Goal: Find contact information: Find contact information

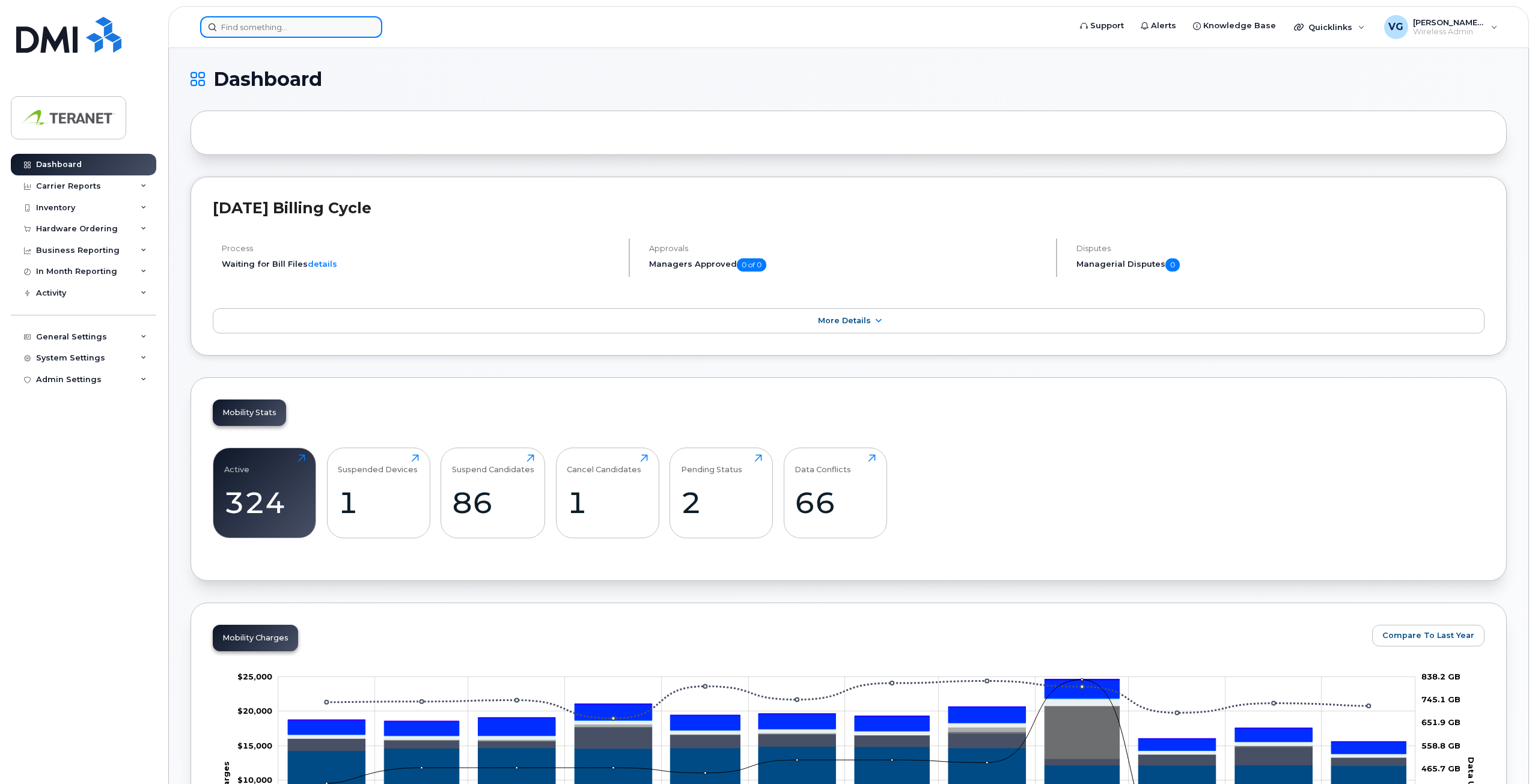
click at [302, 32] on input at bounding box center [290, 27] width 182 height 22
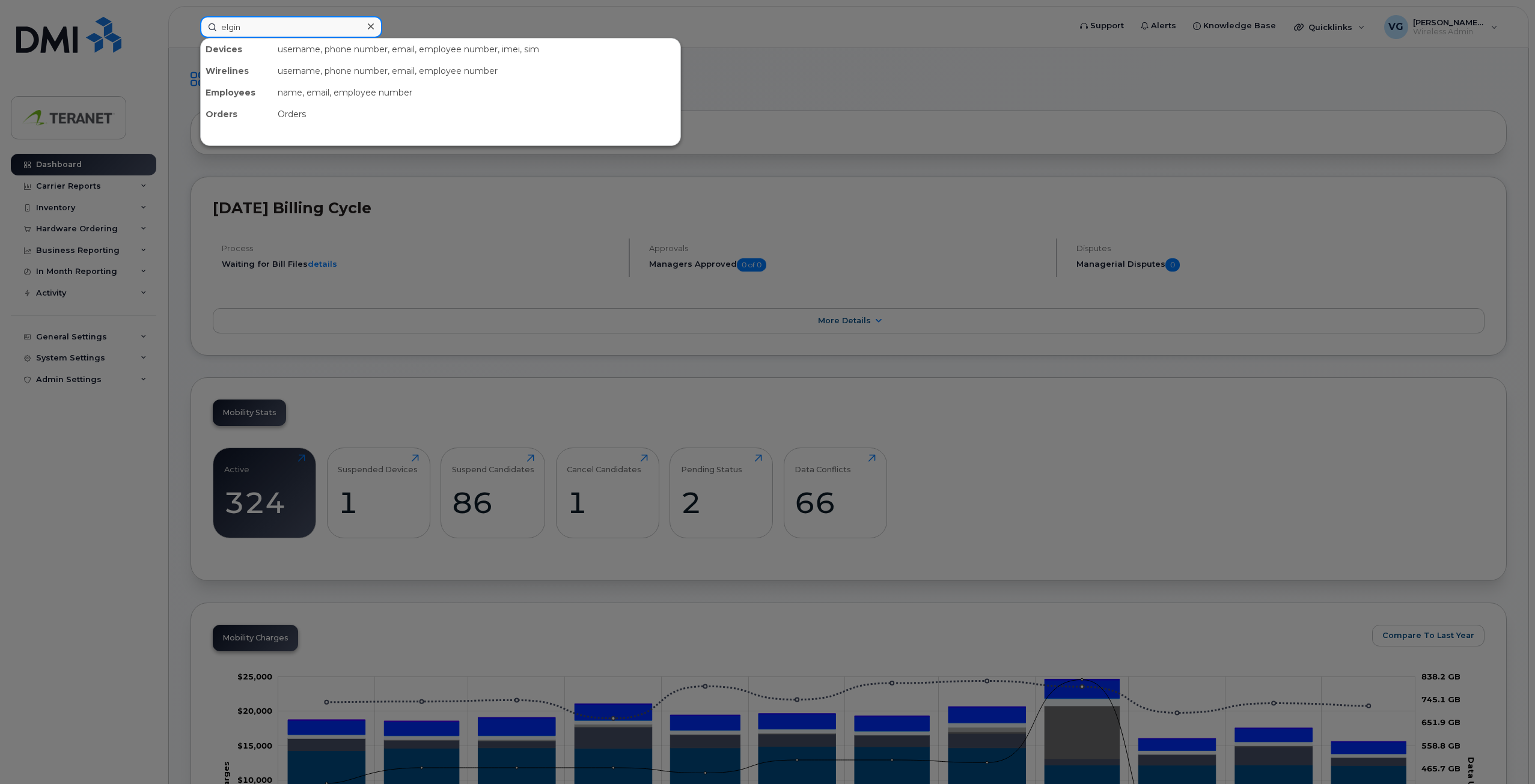
type input "elgin"
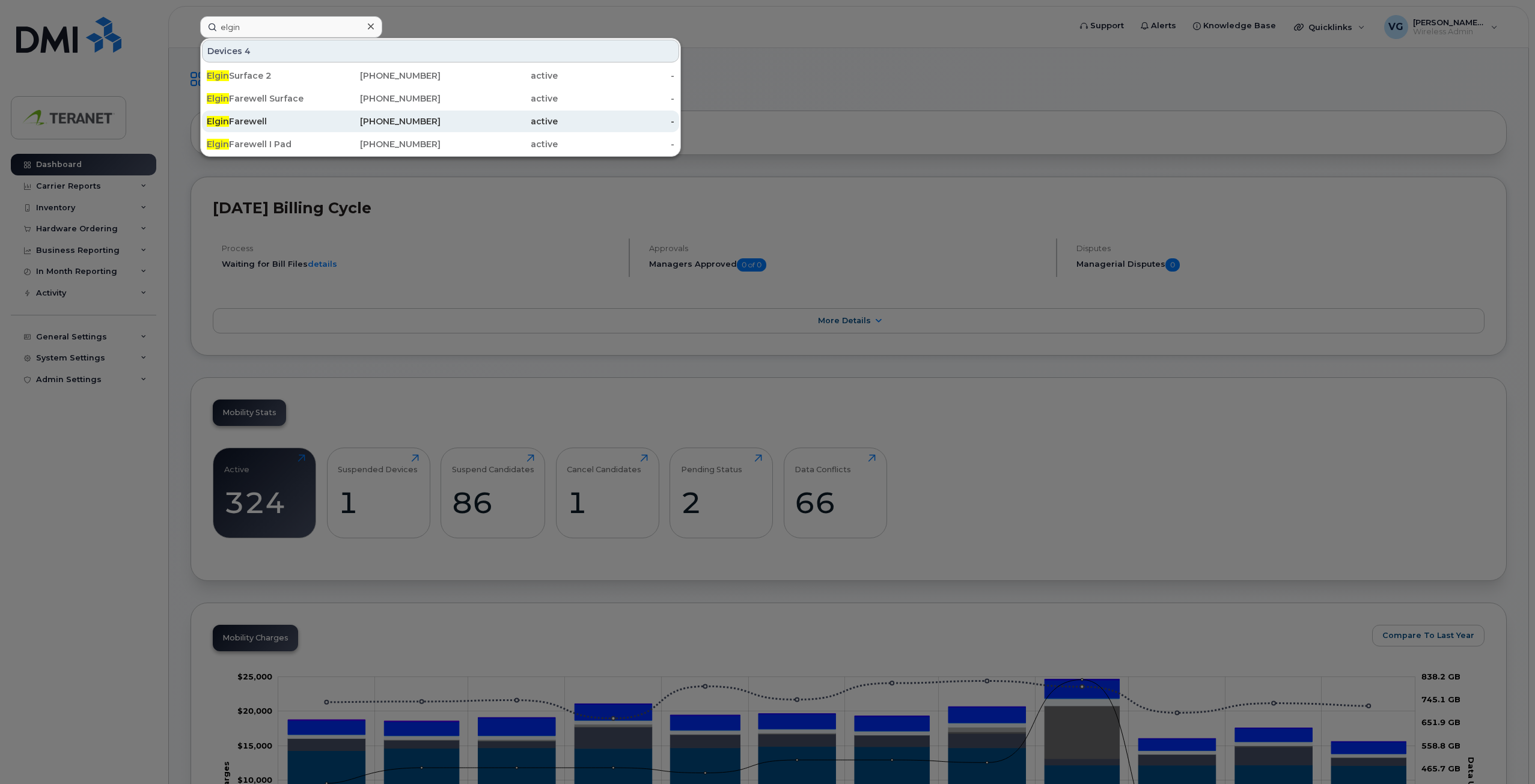
click at [402, 120] on div "416-476-1102" at bounding box center [382, 121] width 117 height 12
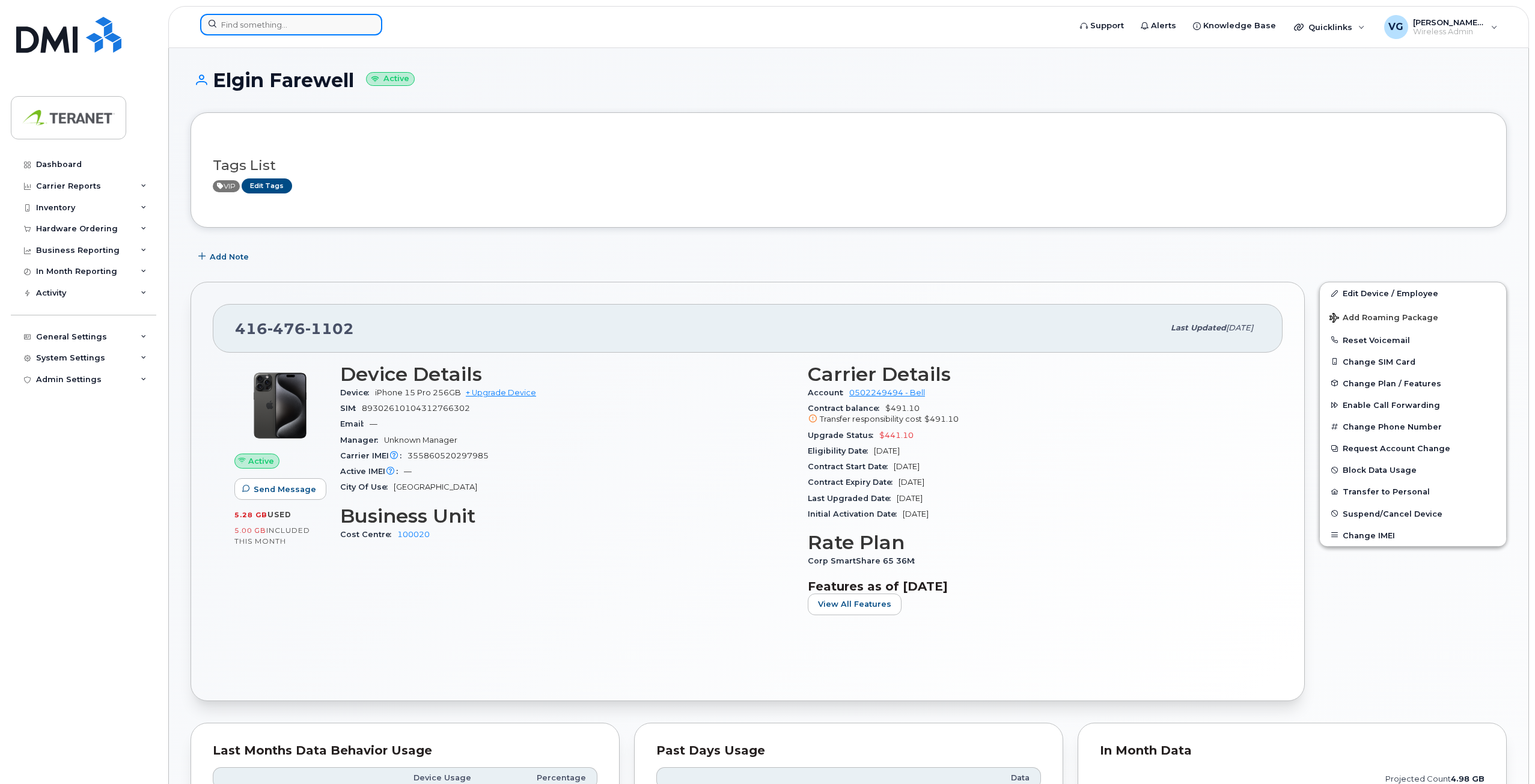
click at [269, 30] on input at bounding box center [290, 25] width 182 height 22
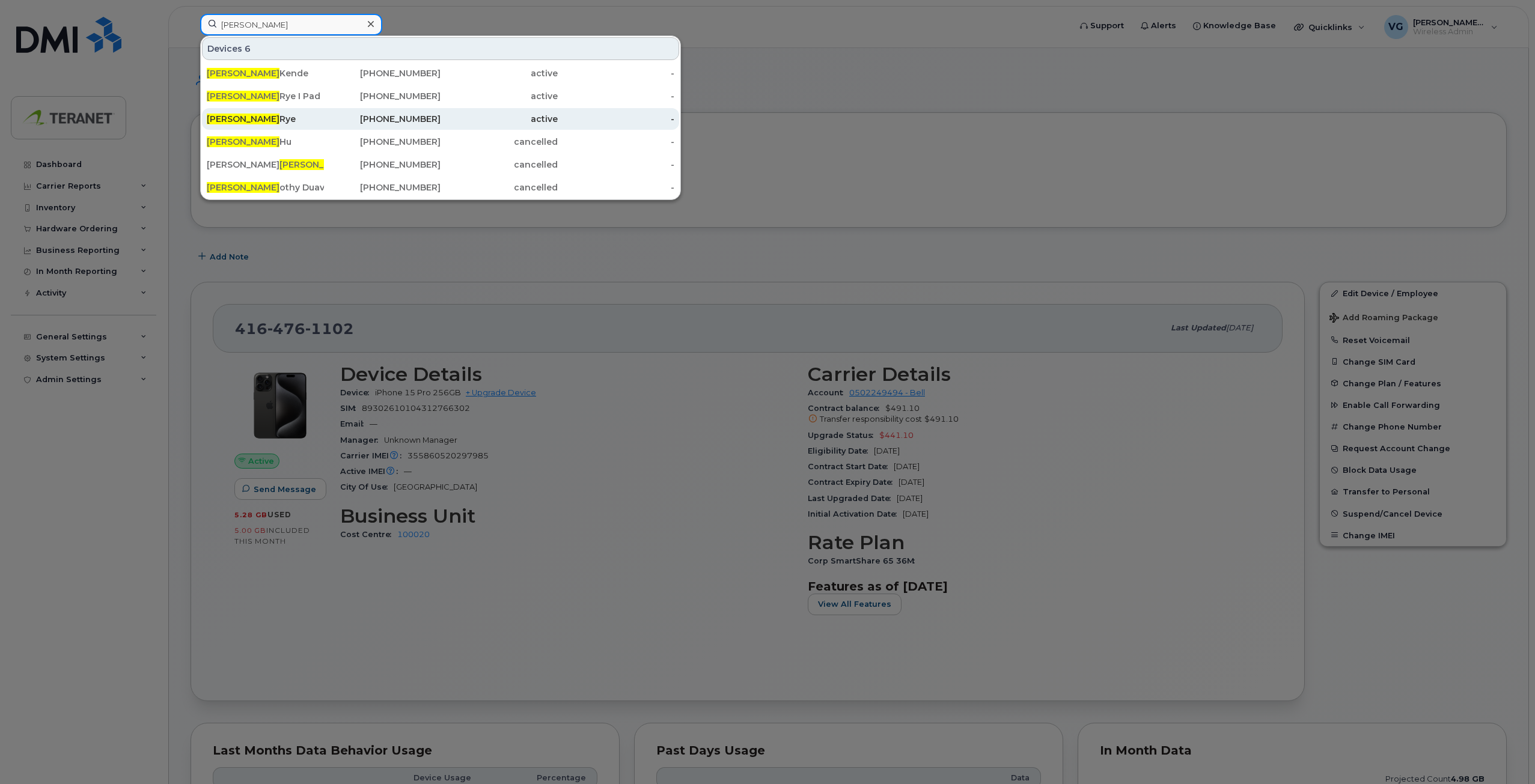
type input "tim"
click at [412, 117] on div "416-528-6716" at bounding box center [382, 119] width 117 height 12
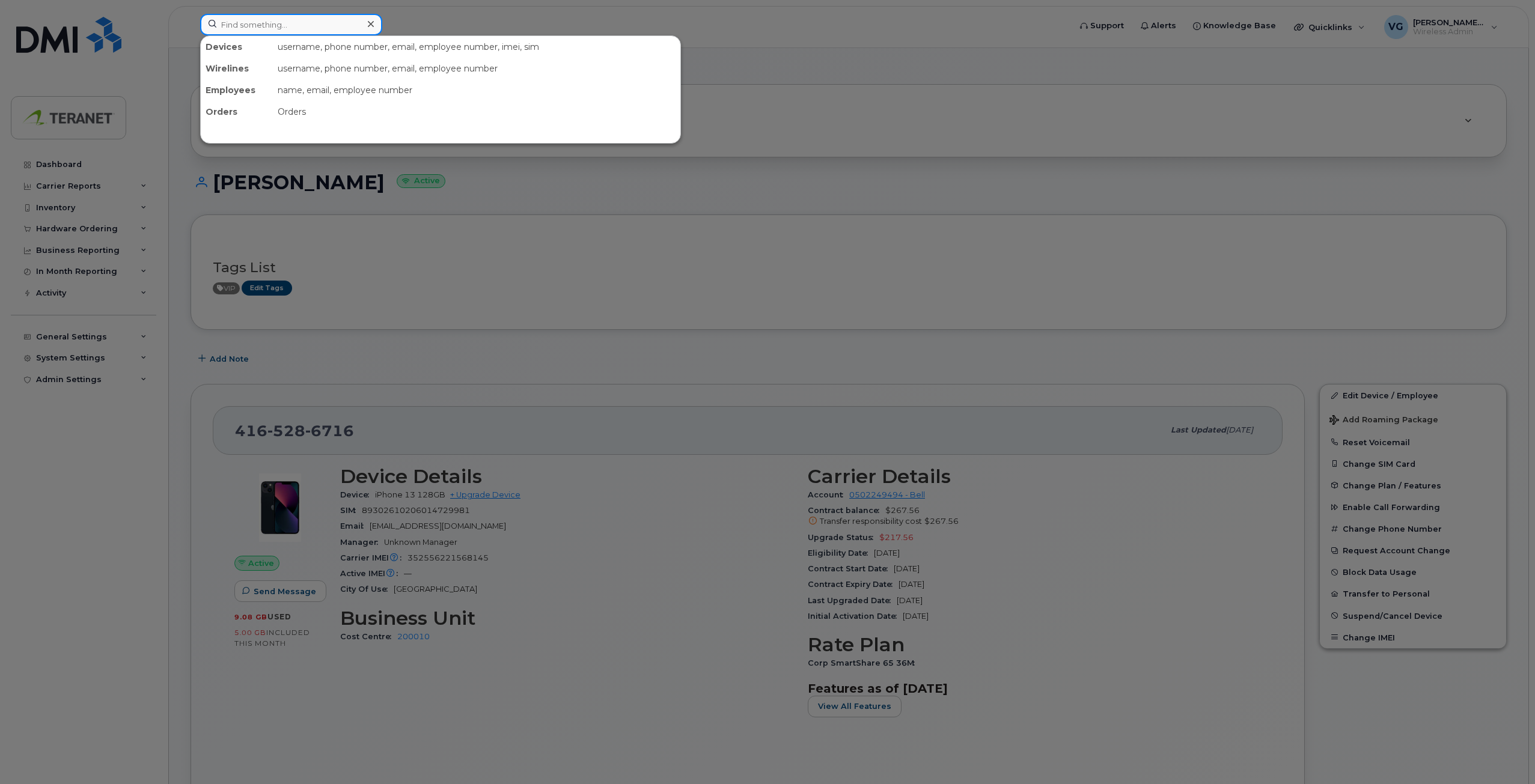
click at [339, 22] on input at bounding box center [290, 25] width 182 height 22
type input "kerri"
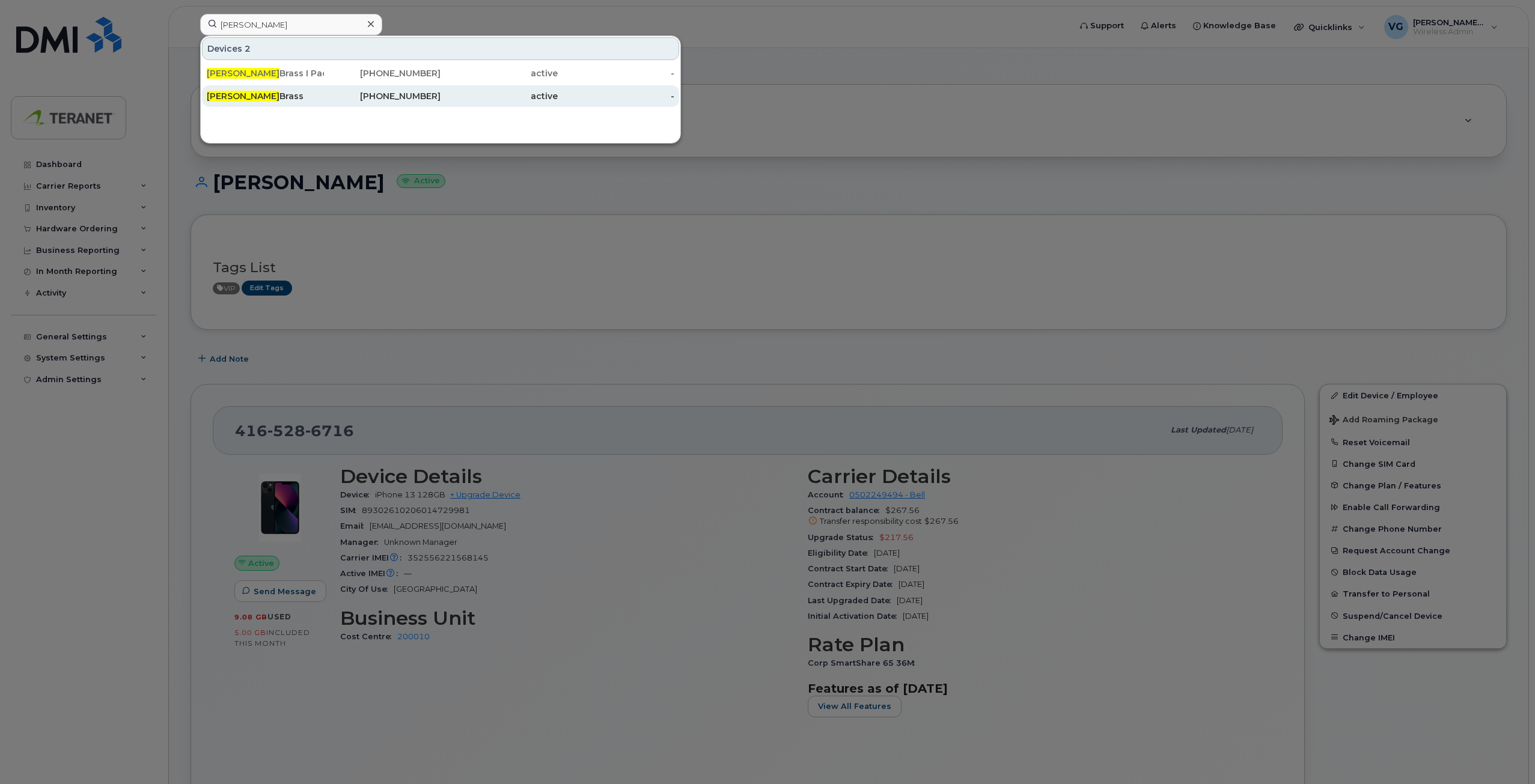
click at [436, 90] on div "416-570-6723" at bounding box center [382, 96] width 117 height 12
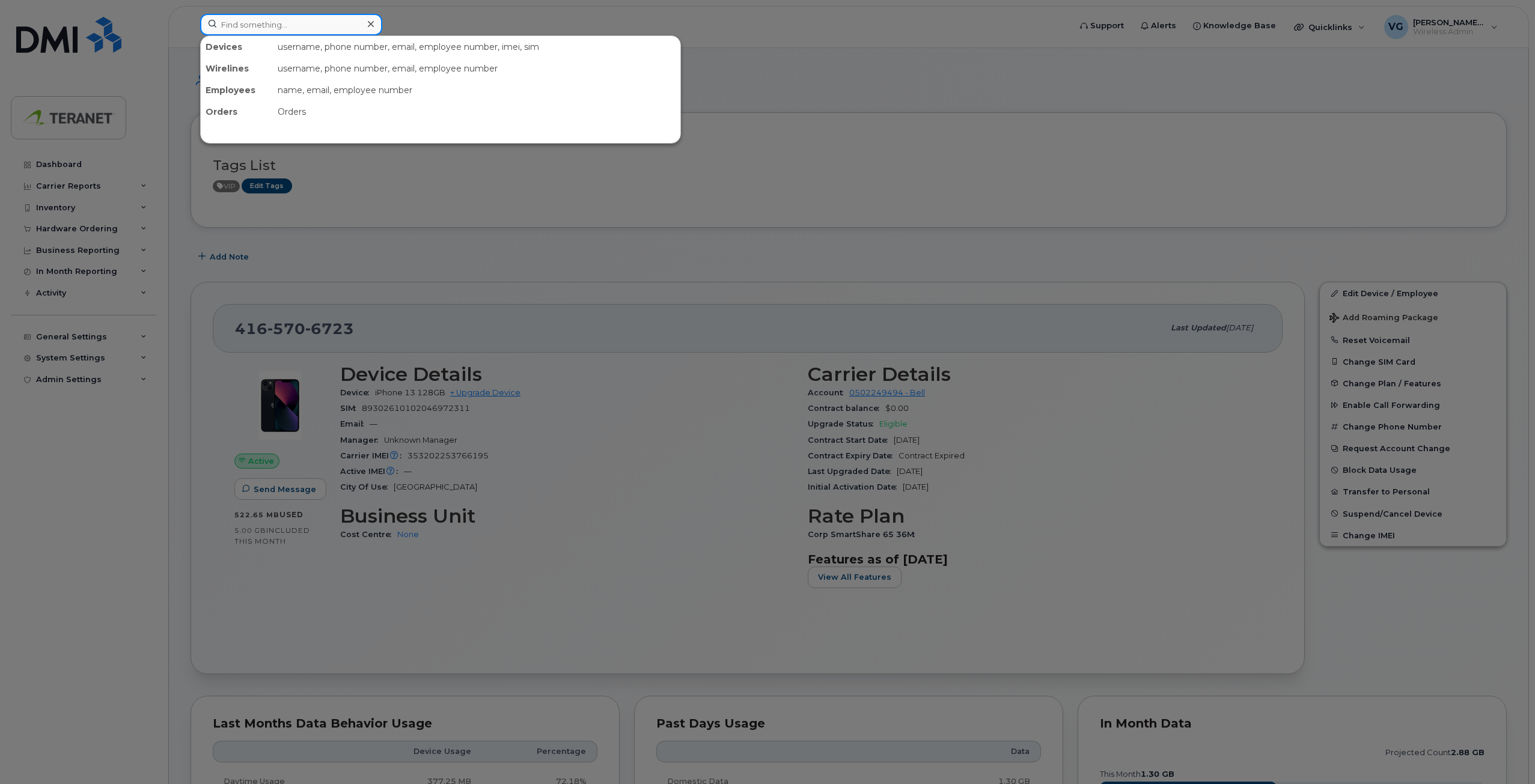
click at [287, 27] on input at bounding box center [290, 25] width 182 height 22
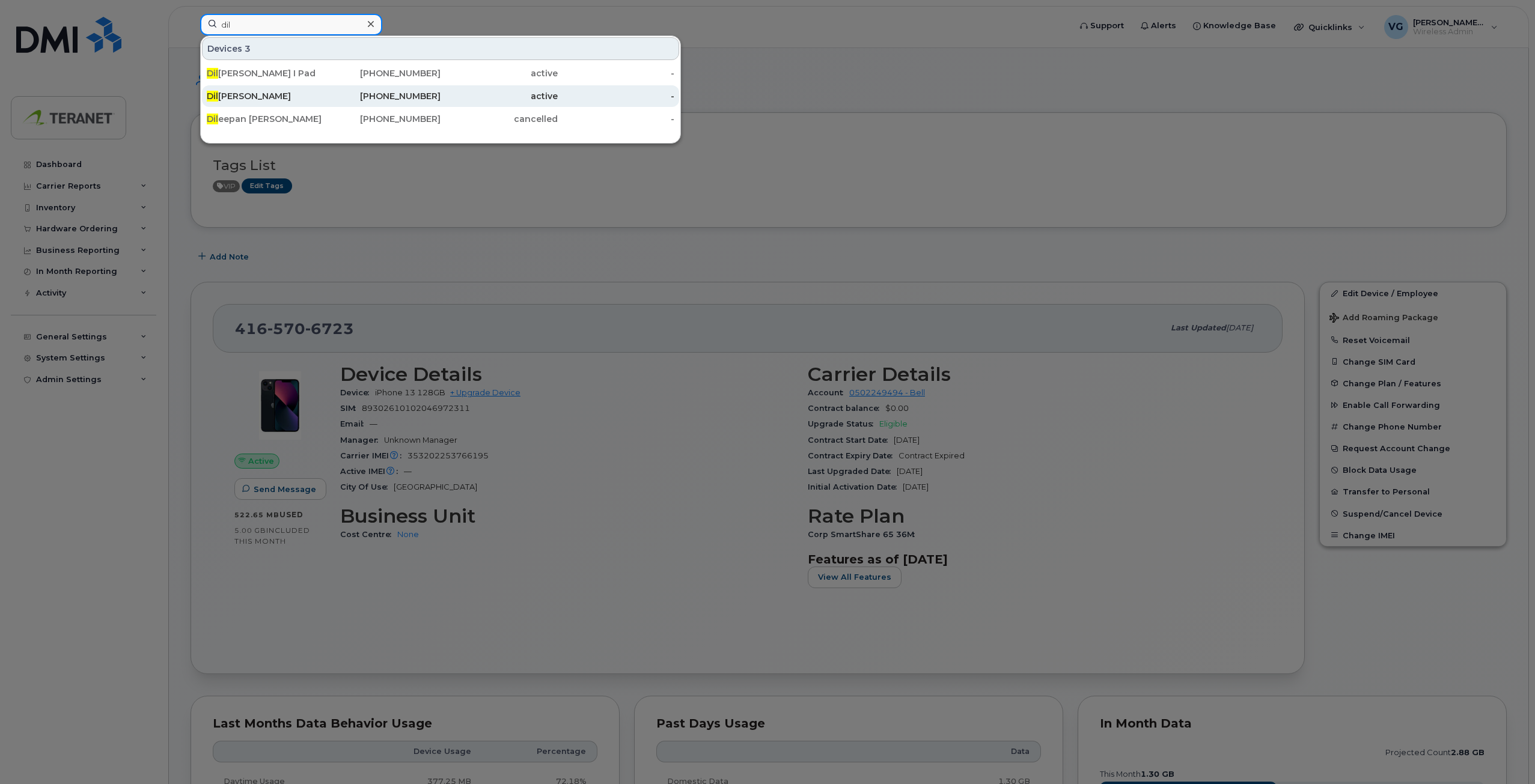
type input "dil"
click at [262, 95] on div "Dil prit Grewal" at bounding box center [265, 96] width 117 height 12
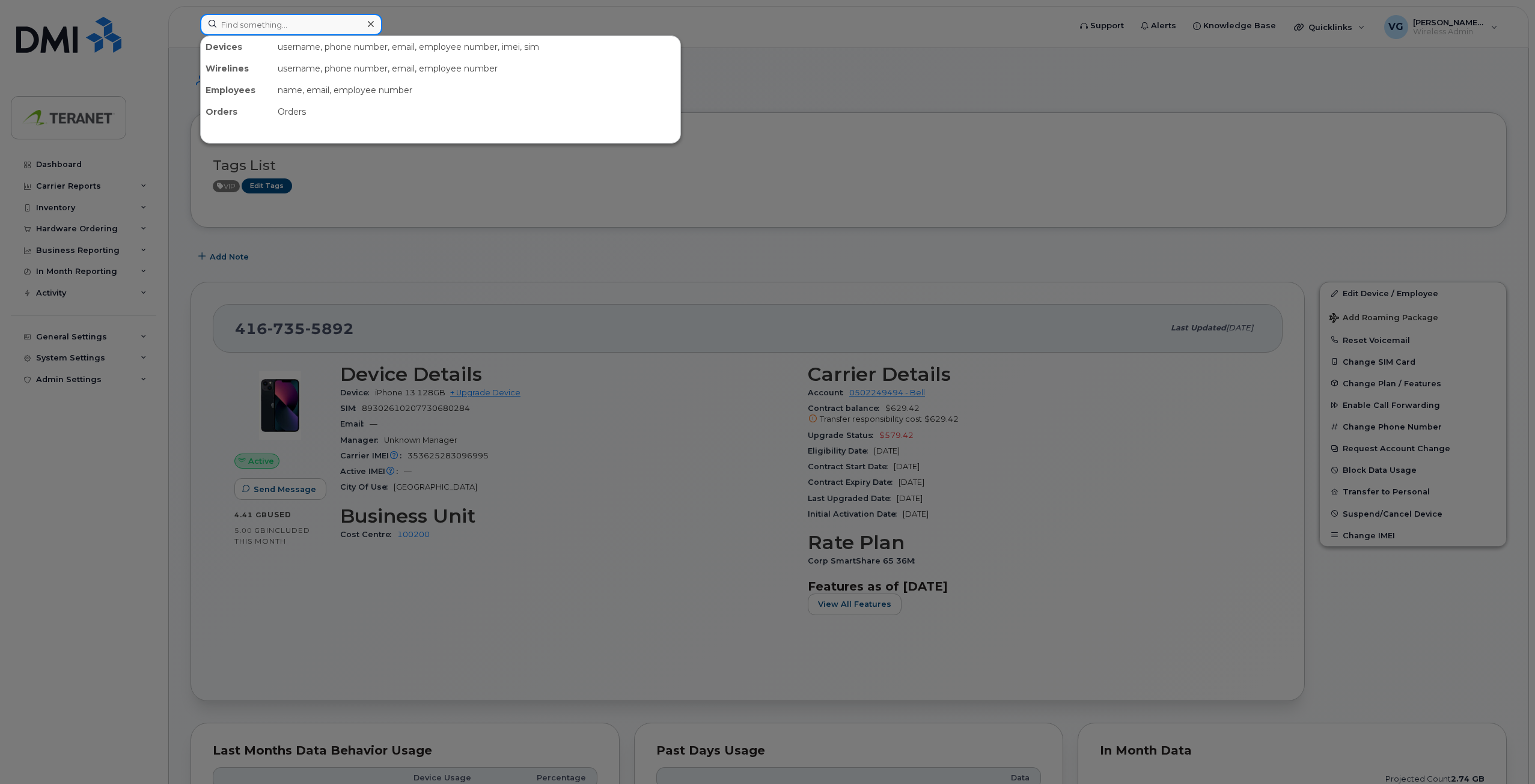
click at [289, 25] on input at bounding box center [290, 25] width 182 height 22
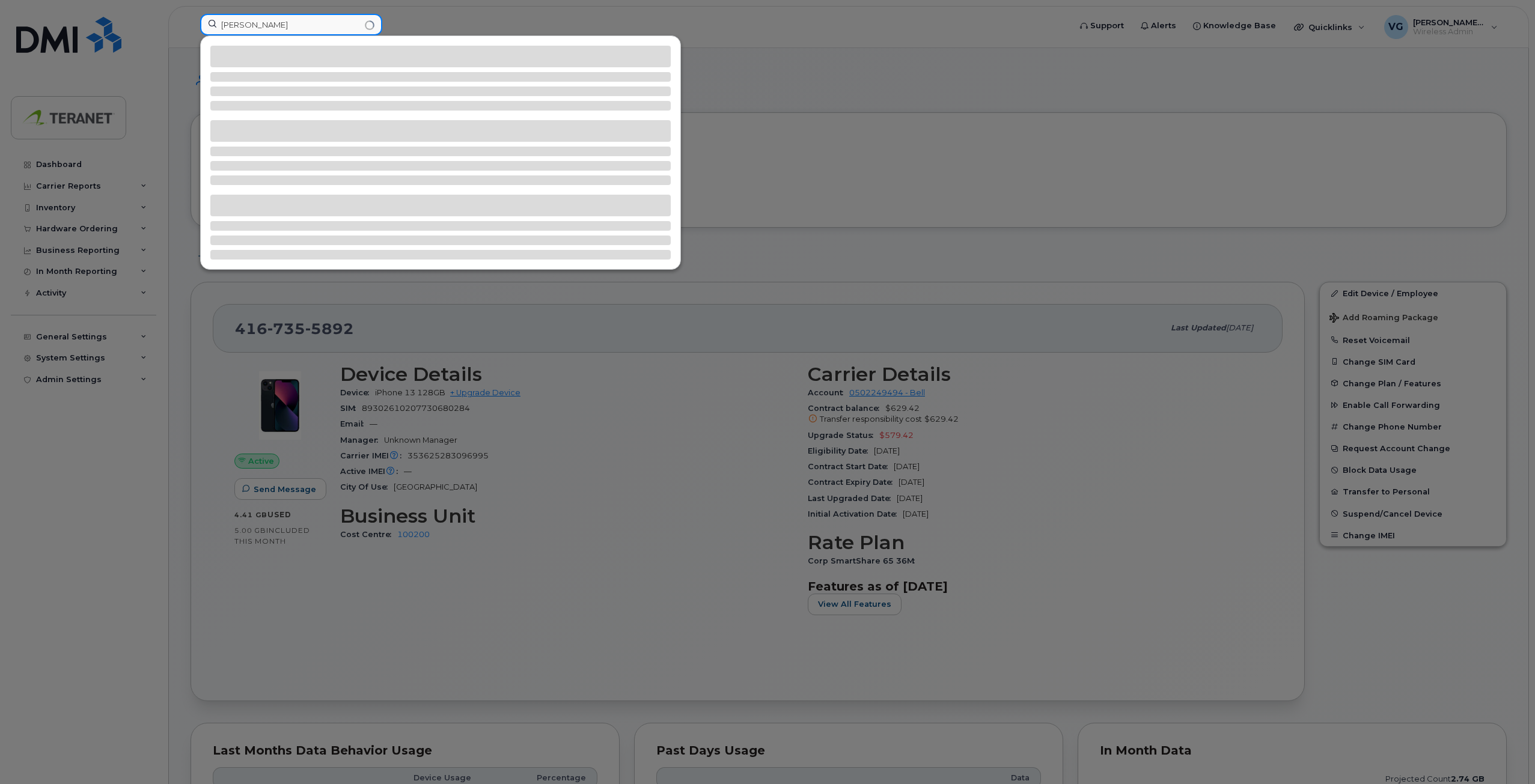
type input "scott"
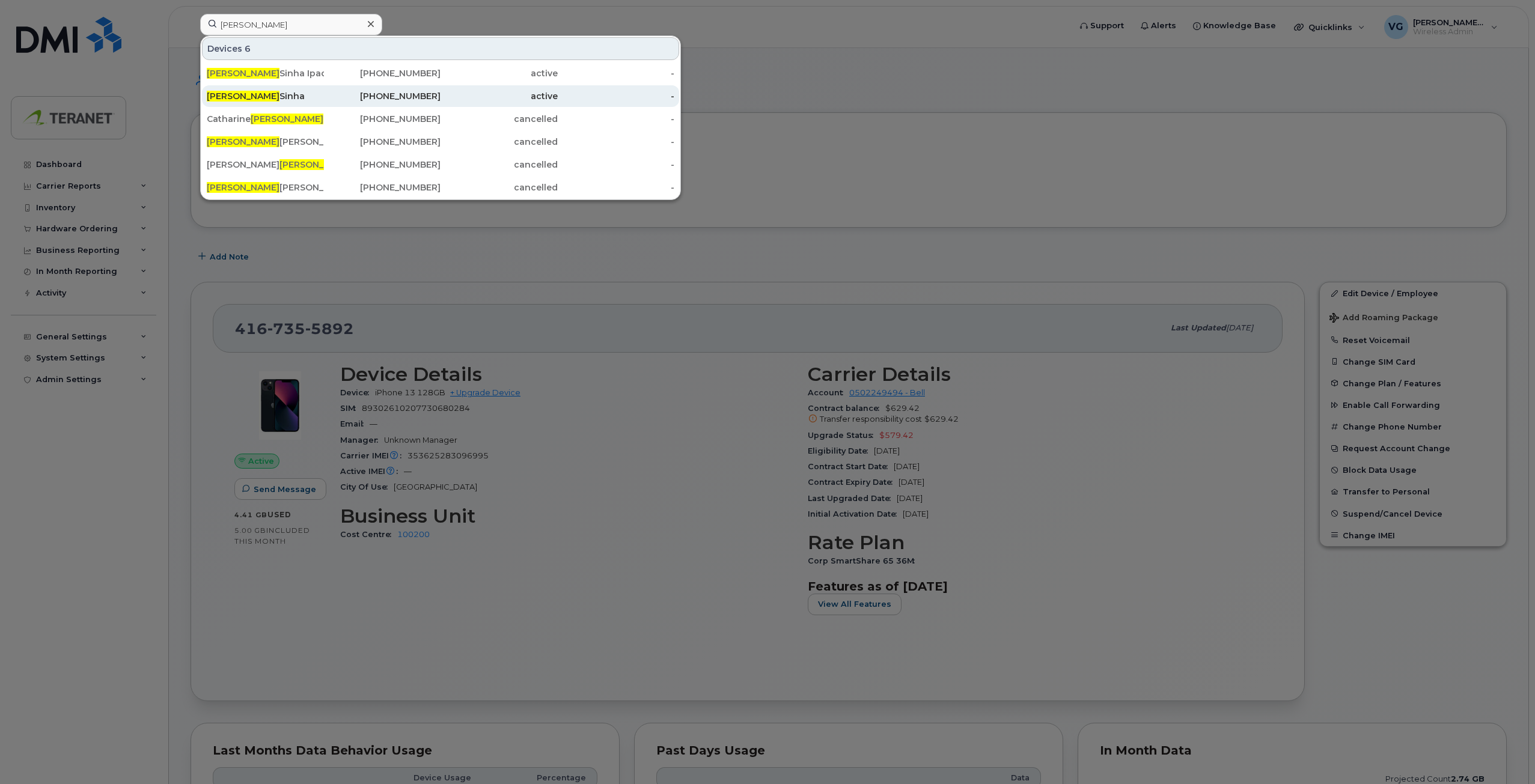
click at [408, 94] on div "416-570-8387" at bounding box center [382, 96] width 117 height 12
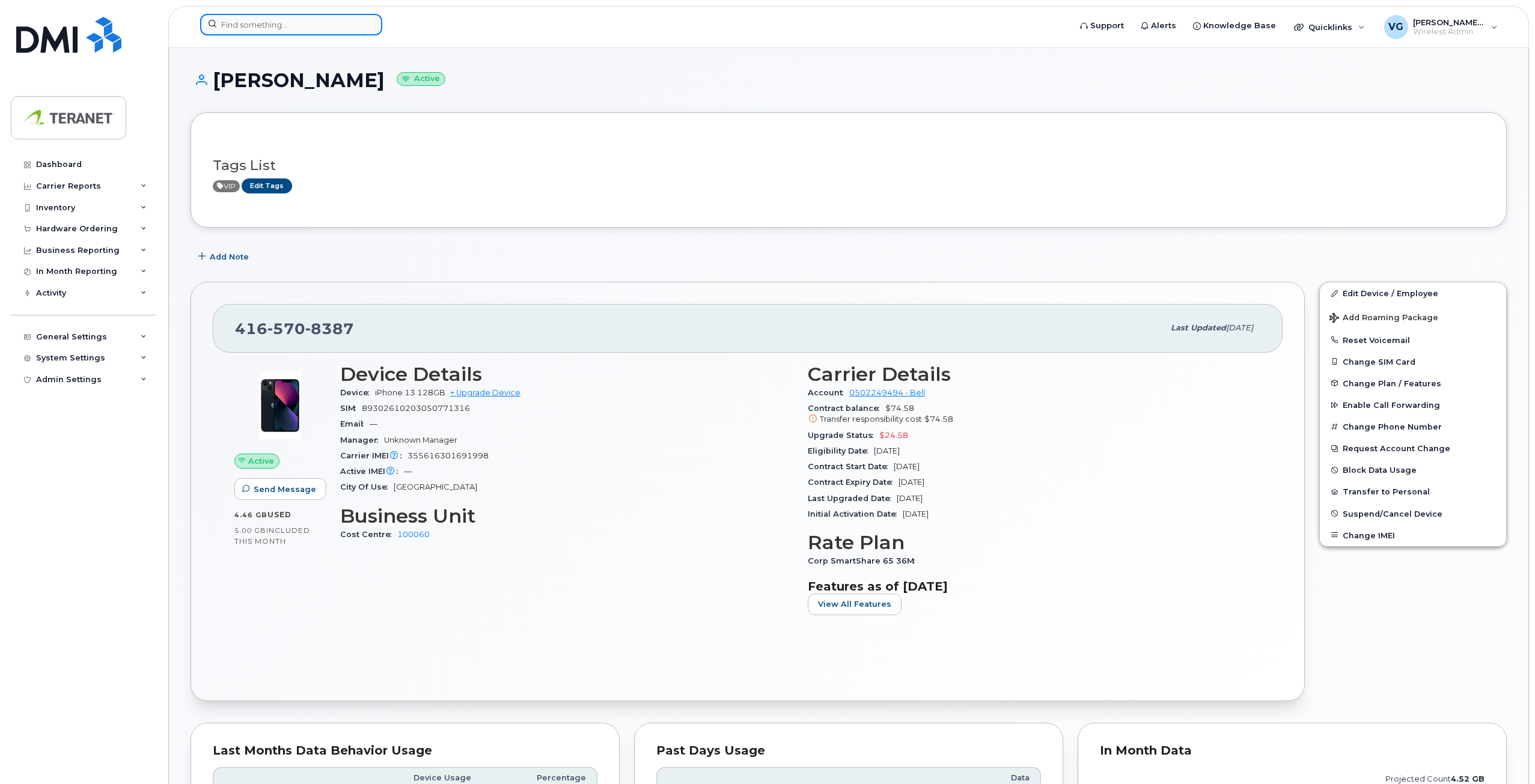
click at [324, 14] on input at bounding box center [290, 25] width 182 height 22
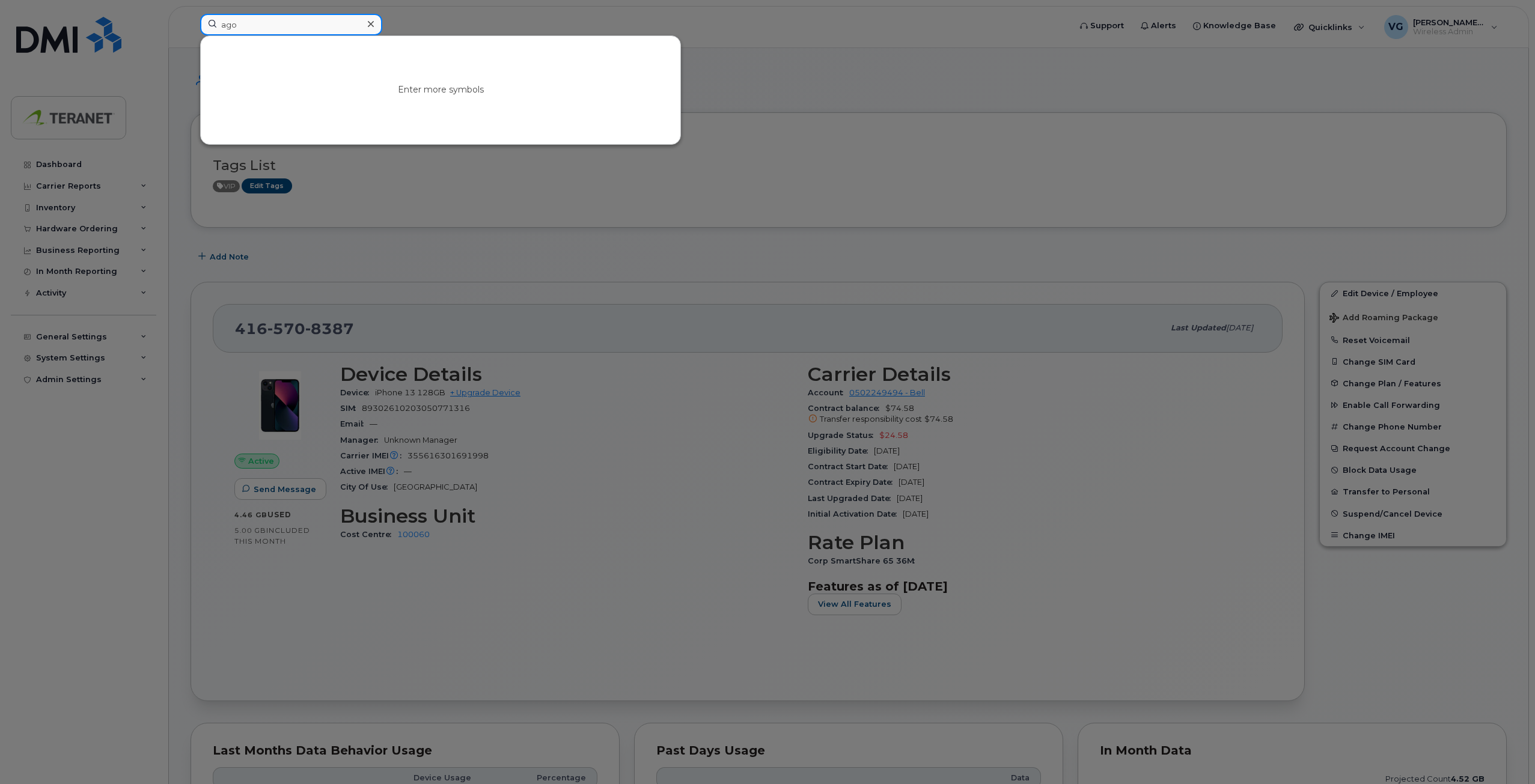
type input "ago"
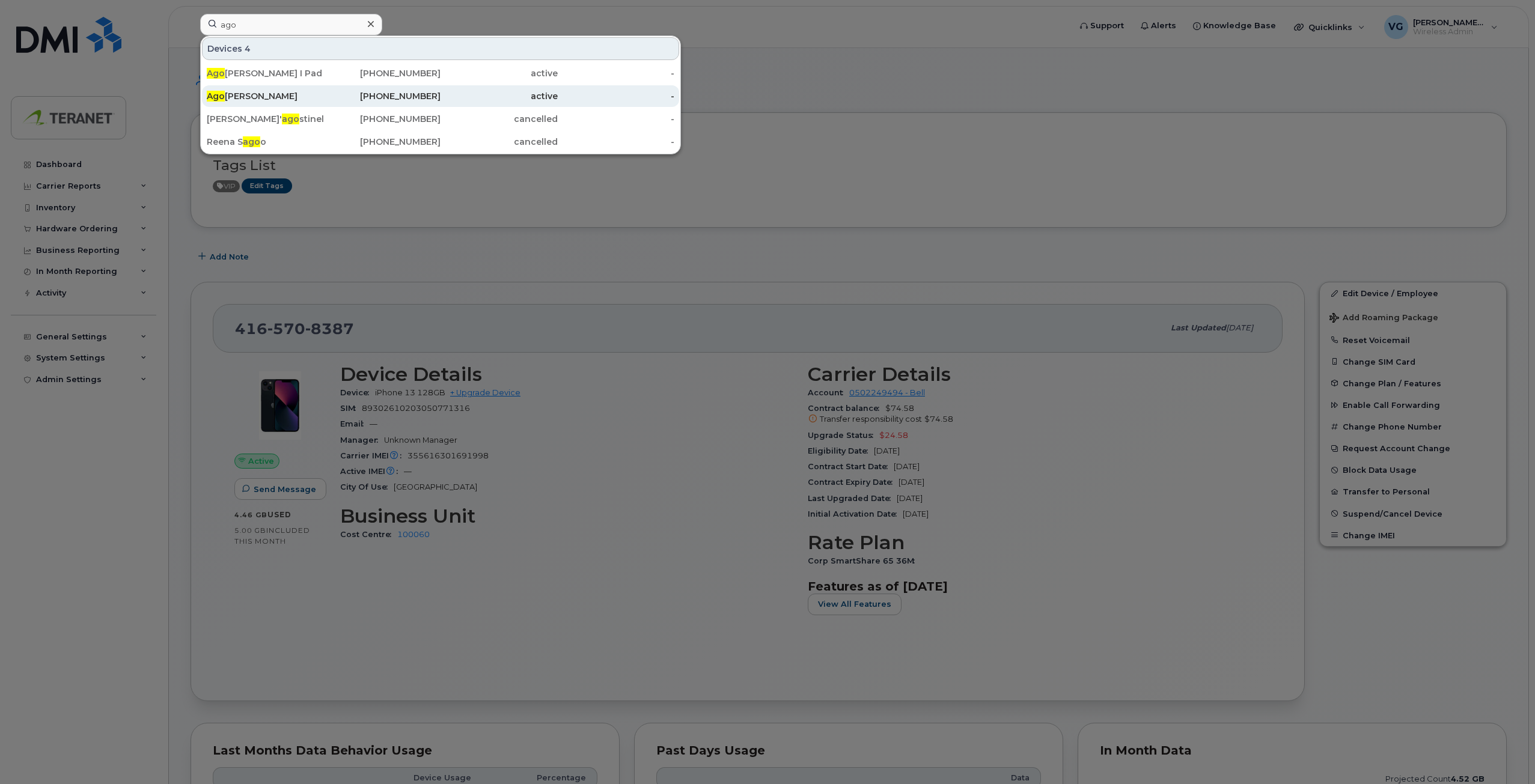
click at [384, 94] on div "416-435-9942" at bounding box center [382, 96] width 117 height 12
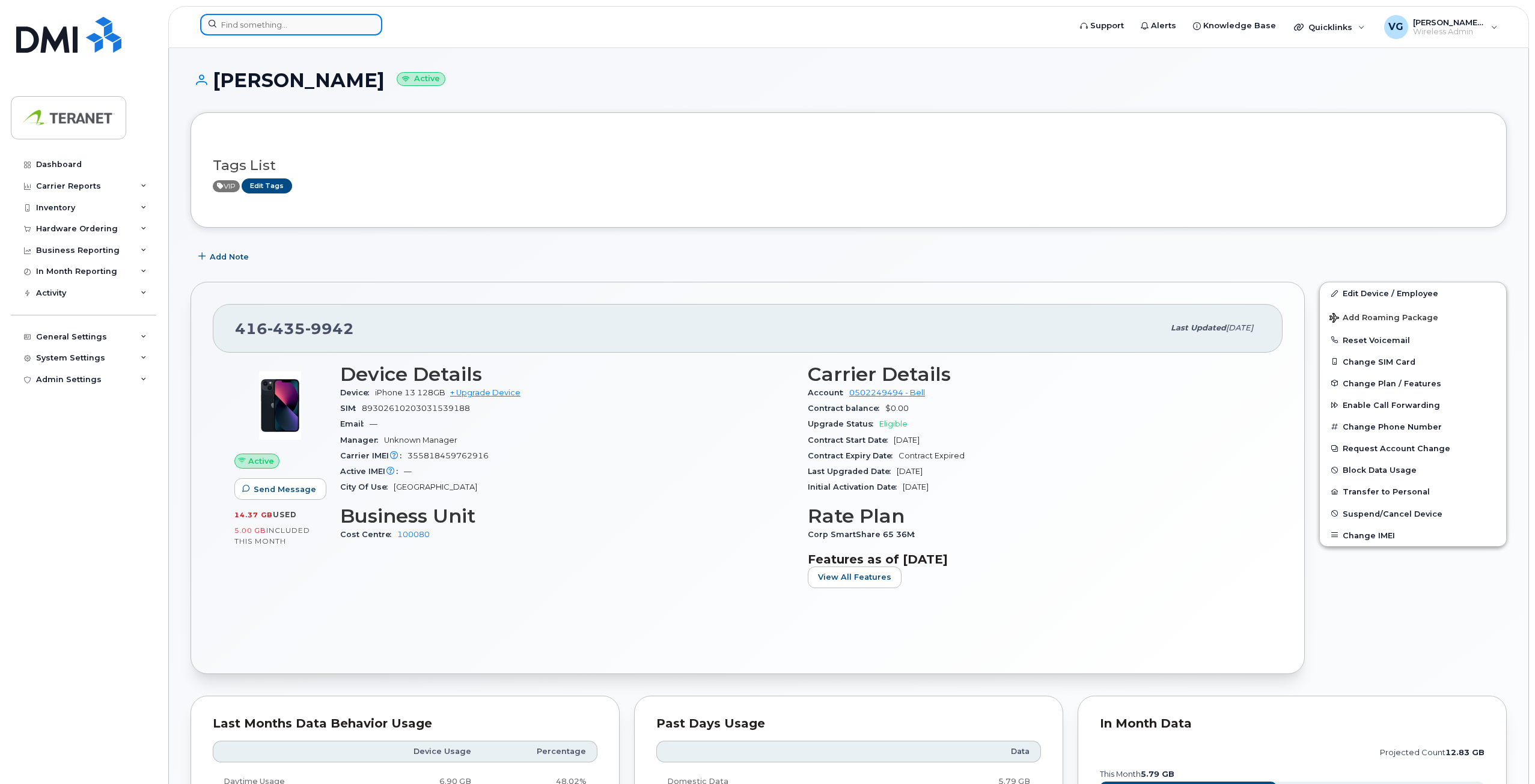
click at [230, 32] on input at bounding box center [290, 25] width 182 height 22
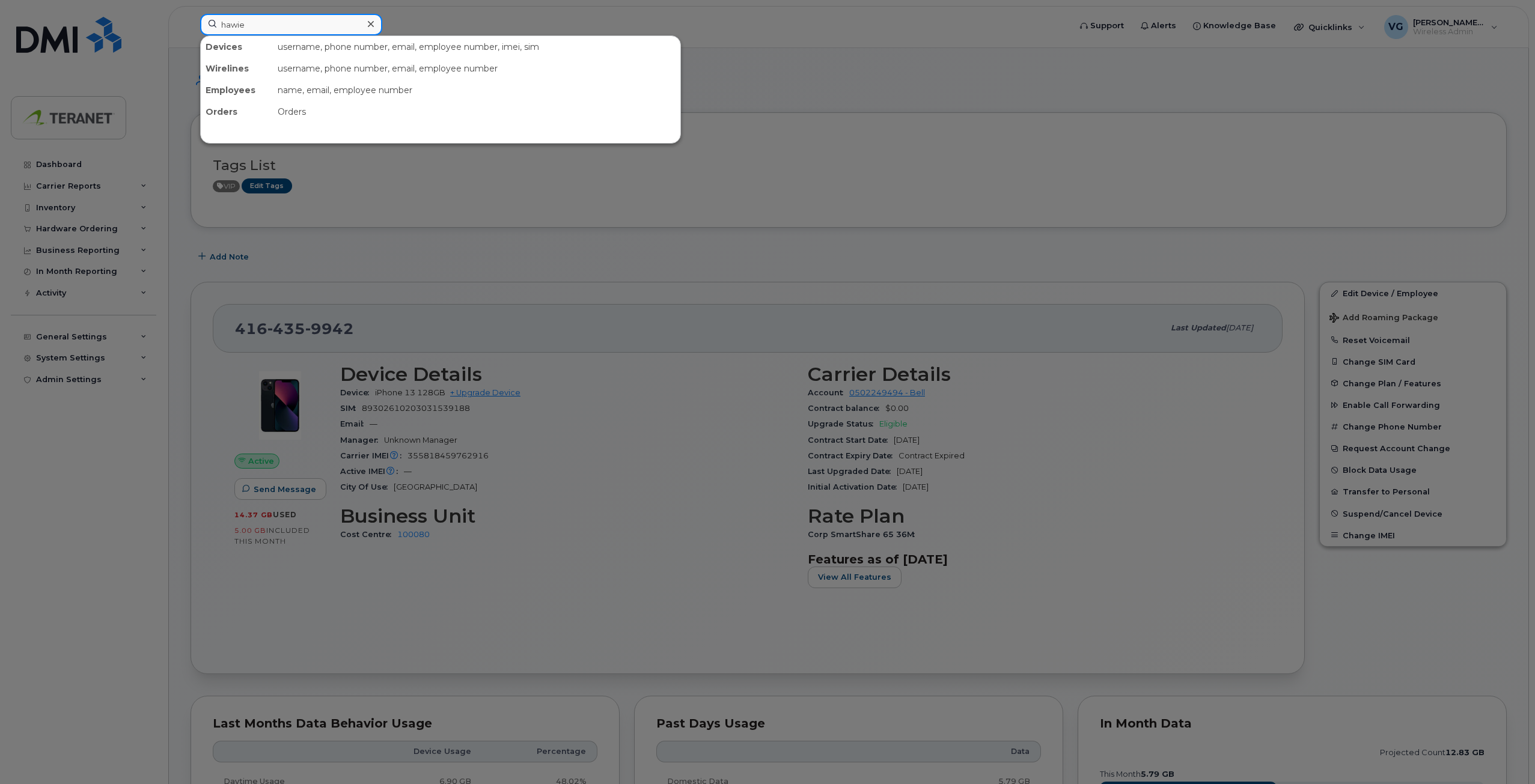
type input "hawie"
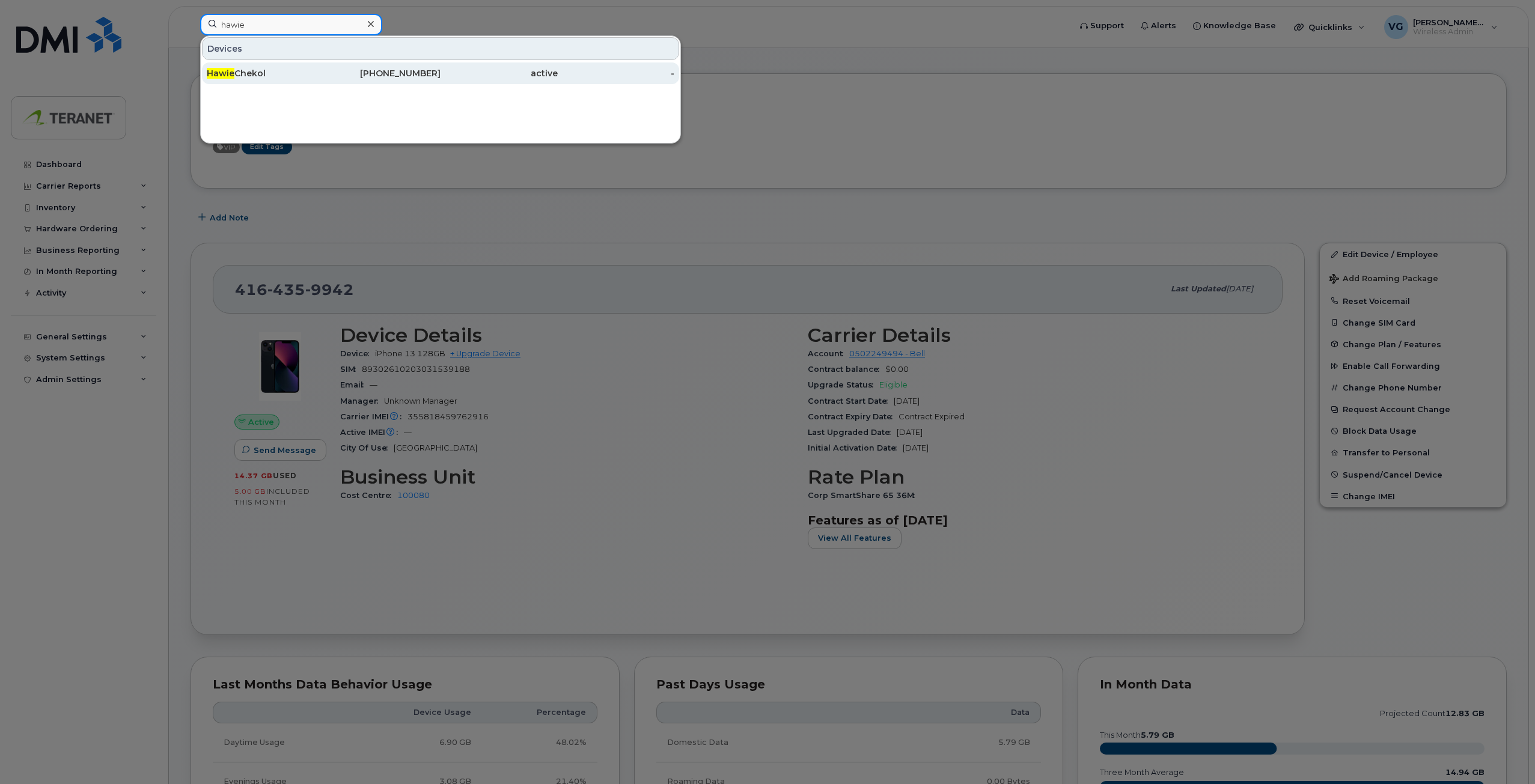
scroll to position [60, 0]
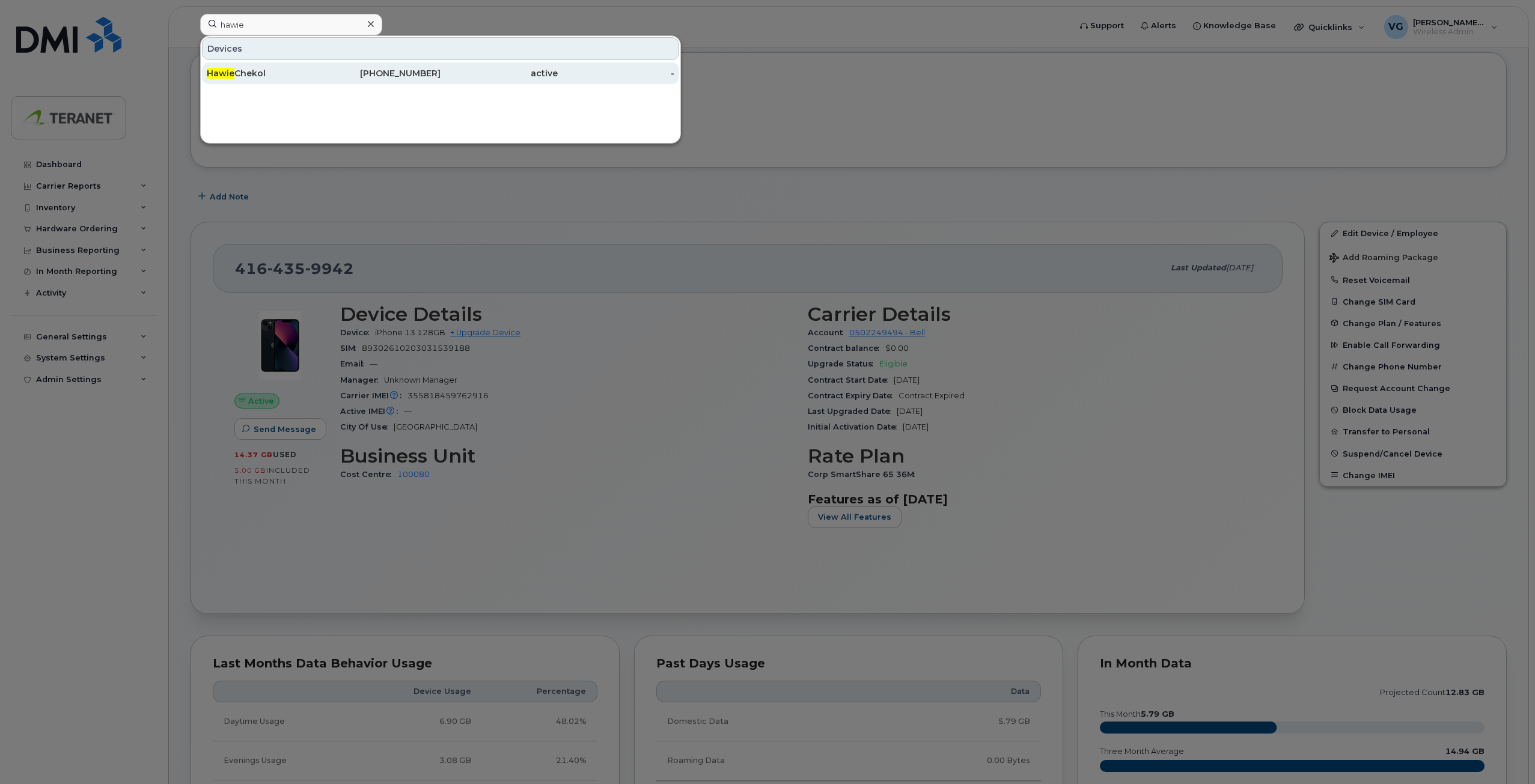
click at [358, 72] on div "416-525-4339" at bounding box center [382, 73] width 117 height 12
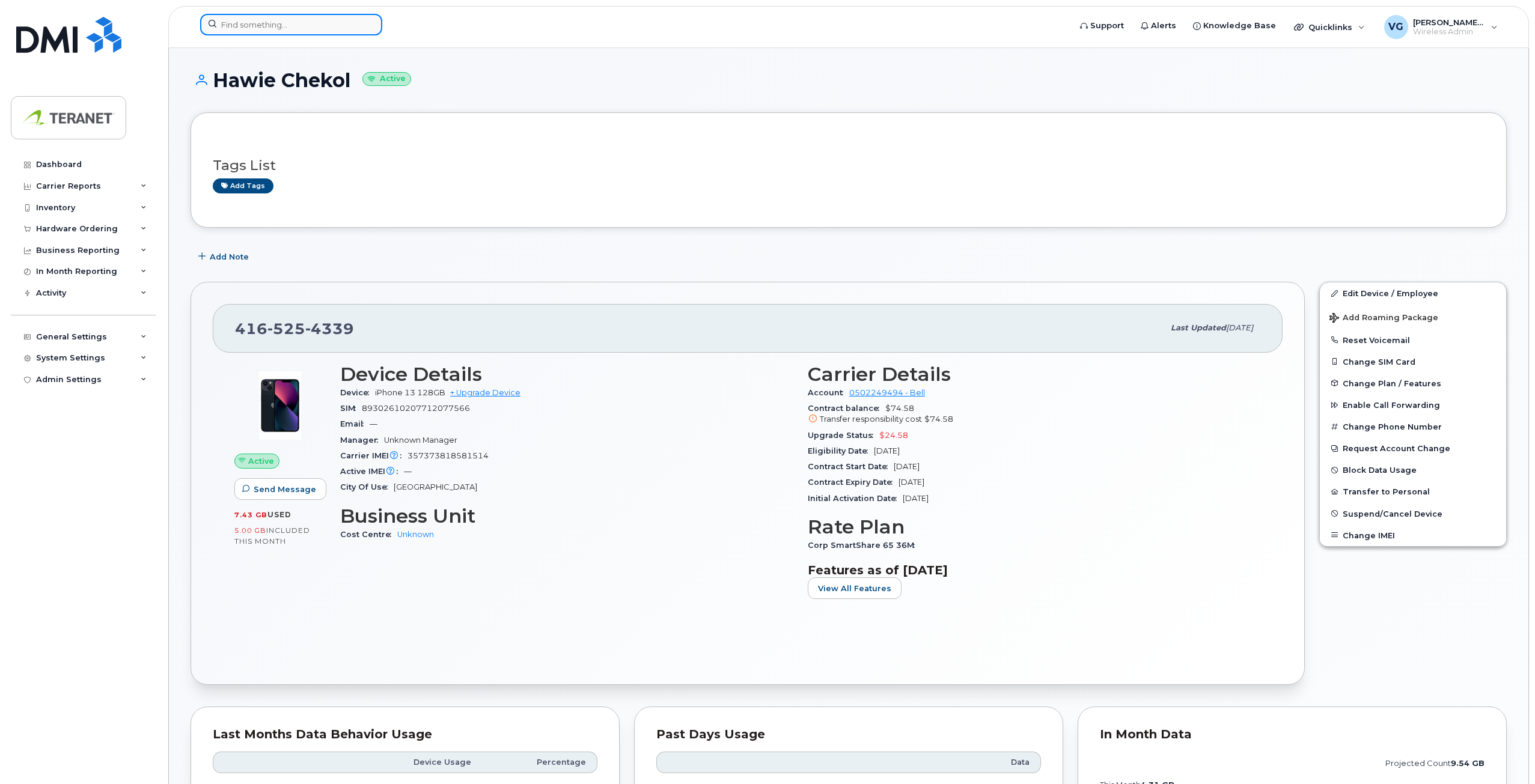
click at [277, 22] on input at bounding box center [290, 25] width 182 height 22
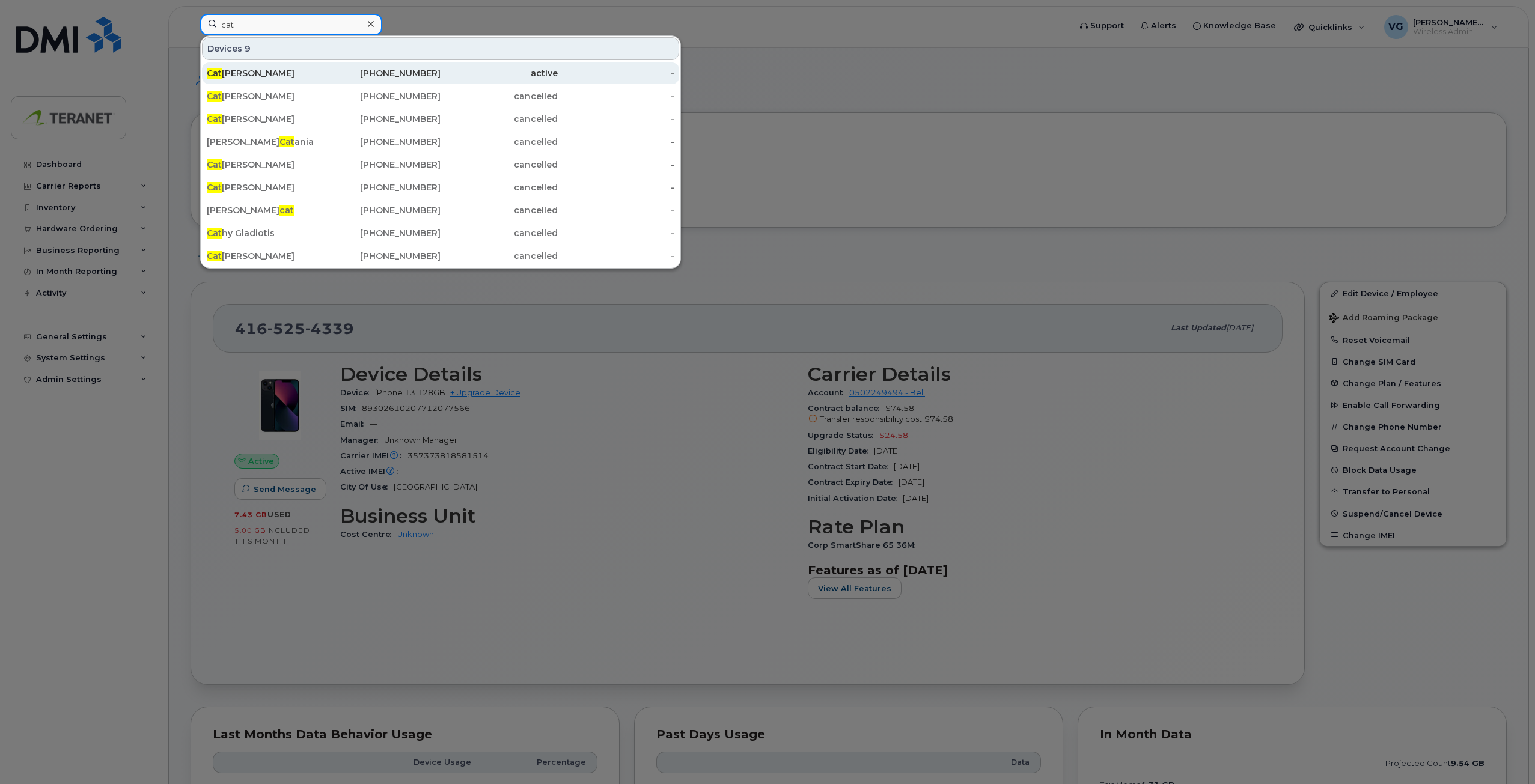
type input "cat"
click at [407, 73] on div "416-518-9981" at bounding box center [382, 73] width 117 height 12
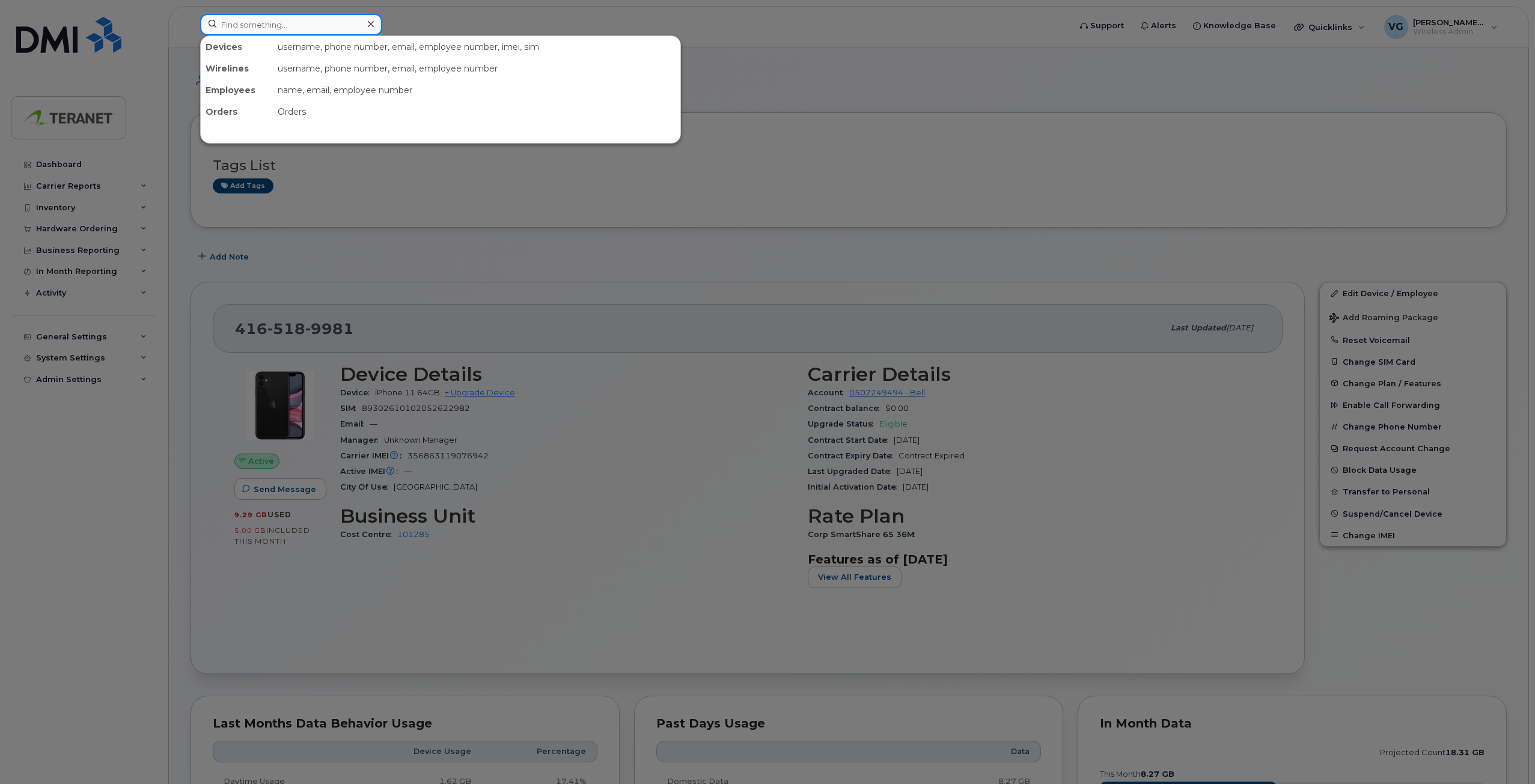
click at [258, 22] on input at bounding box center [290, 25] width 182 height 22
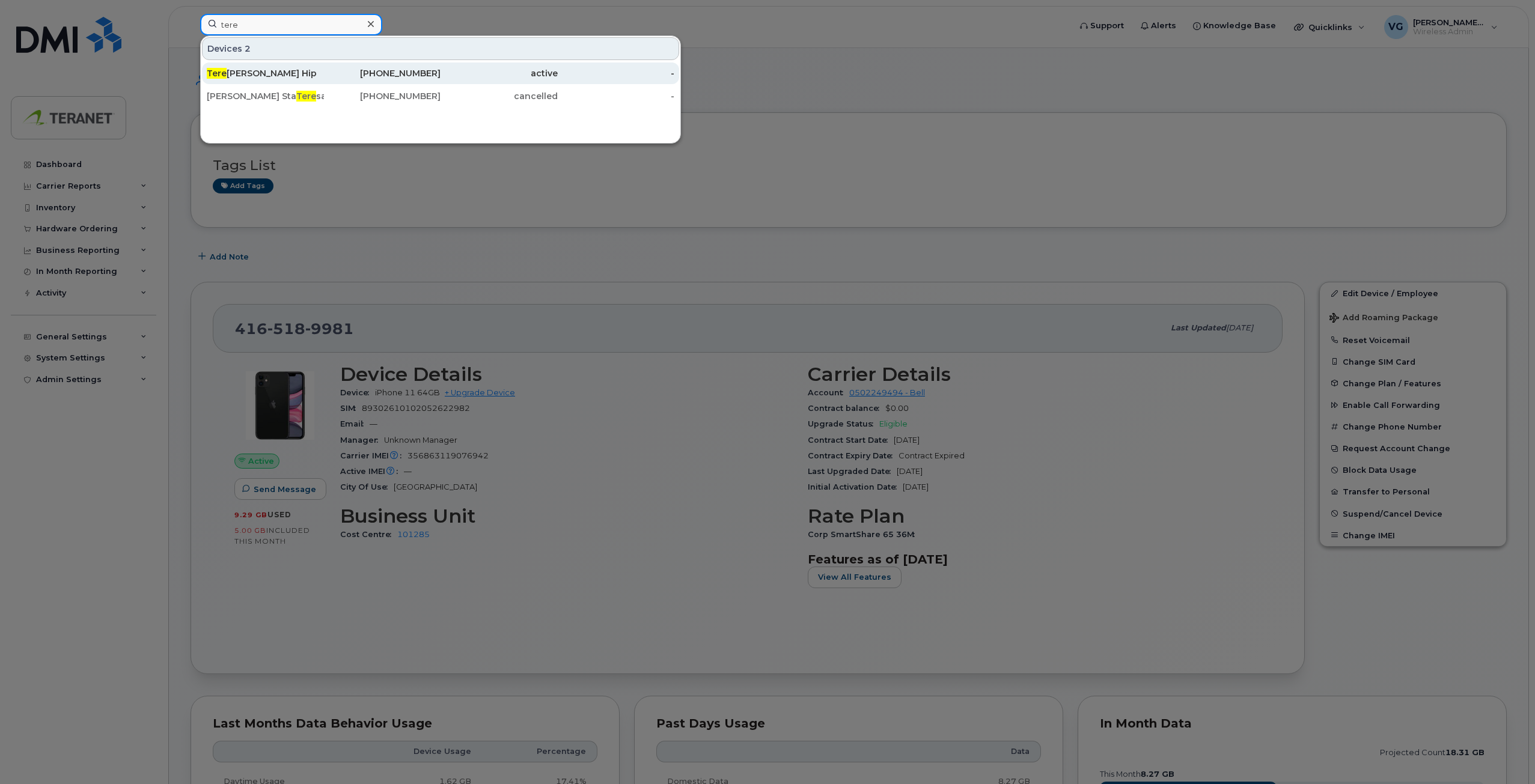
type input "tere"
click at [319, 74] on div "Tere sa Leung Hip" at bounding box center [265, 73] width 117 height 12
